Goal: Check status: Check status

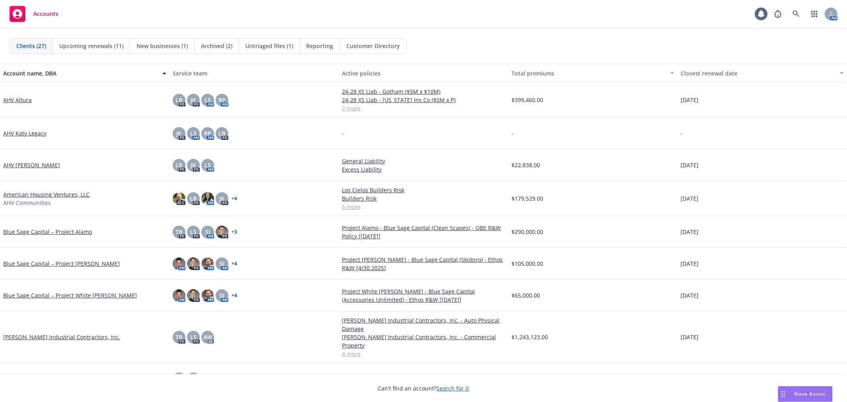
click at [545, 33] on div "Clients (27) Upcoming renewals (11) New businesses (1) Archived (2) Untriaged f…" at bounding box center [423, 46] width 847 height 35
drag, startPoint x: 751, startPoint y: 204, endPoint x: 819, endPoint y: 182, distance: 71.4
click at [751, 204] on div "[DATE]" at bounding box center [762, 198] width 170 height 35
